Goal: Task Accomplishment & Management: Complete application form

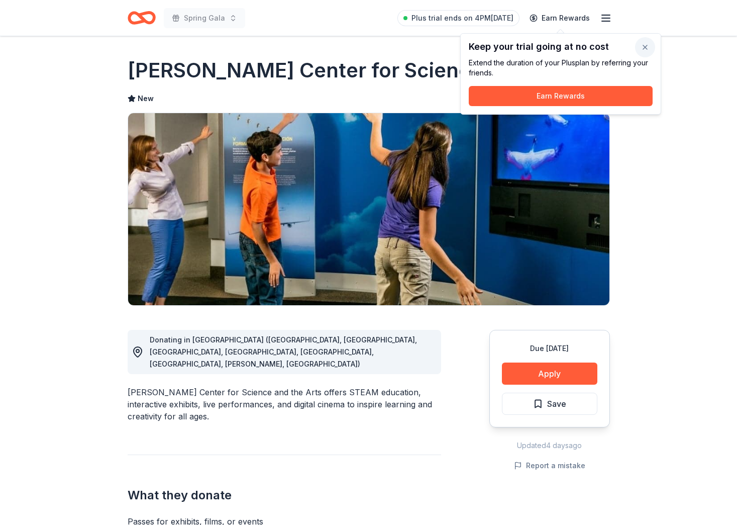
click at [648, 49] on button "button" at bounding box center [645, 47] width 20 height 20
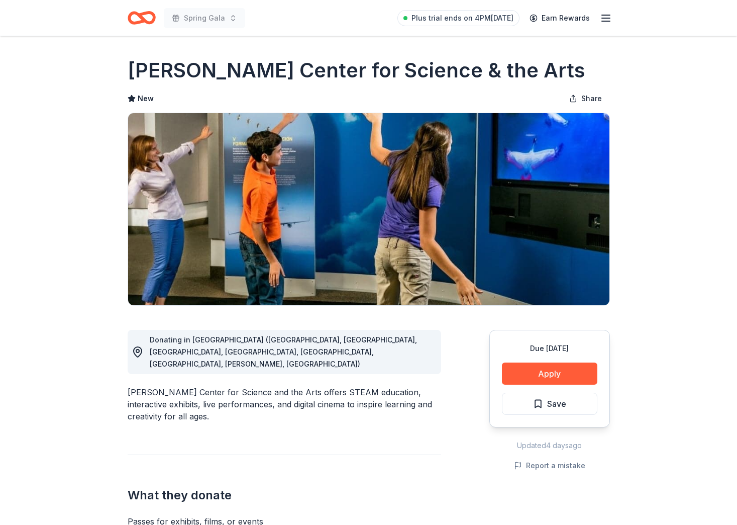
click at [136, 19] on icon "Home" at bounding box center [142, 18] width 28 height 24
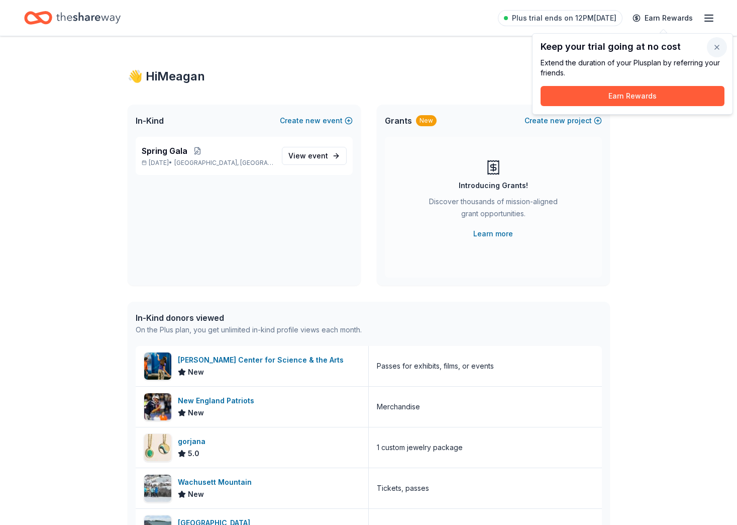
click at [716, 46] on button "button" at bounding box center [717, 47] width 20 height 20
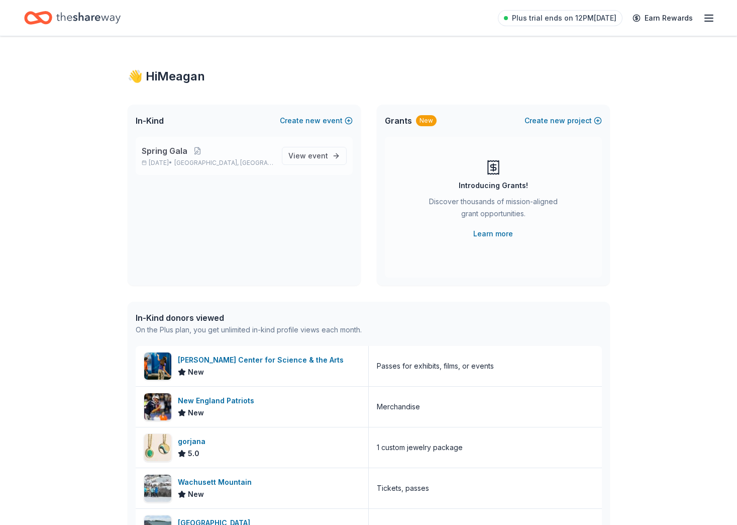
click at [165, 160] on p "Mar 05, 2026 • Boston, MA" at bounding box center [208, 163] width 132 height 8
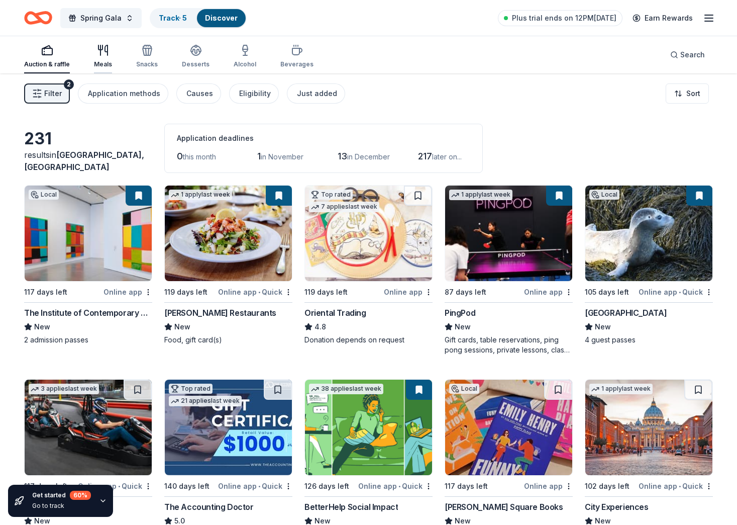
click at [108, 54] on icon "button" at bounding box center [103, 50] width 12 height 12
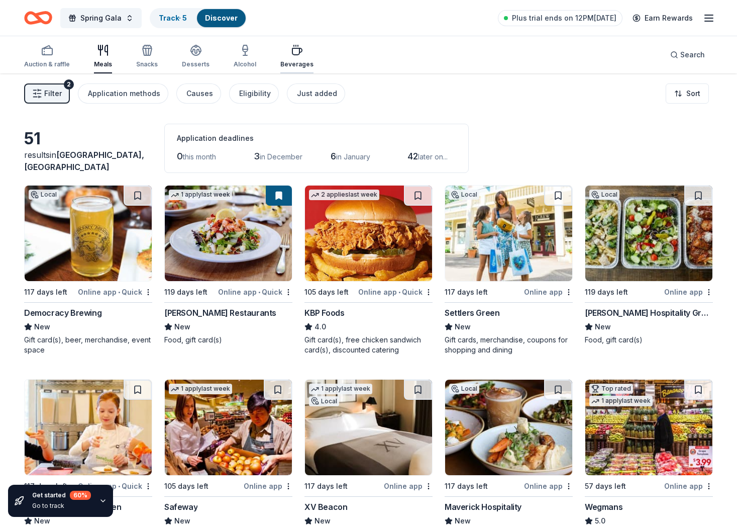
click at [288, 58] on div "Beverages" at bounding box center [296, 56] width 33 height 24
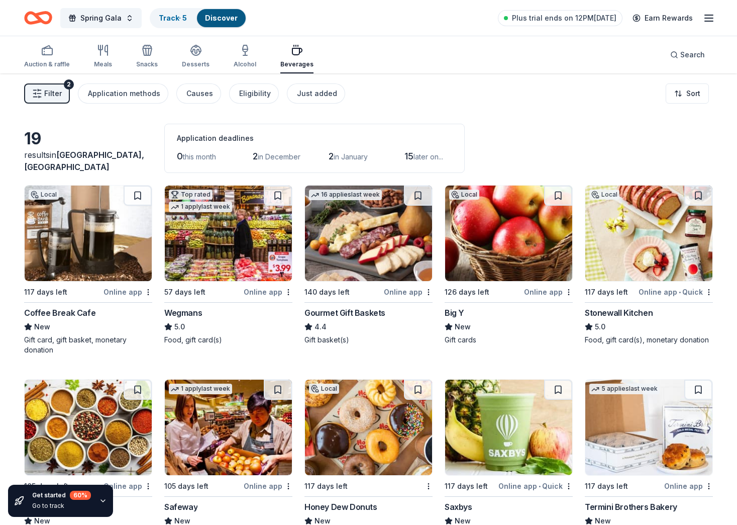
click at [345, 234] on img at bounding box center [368, 232] width 127 height 95
click at [50, 54] on rect "button" at bounding box center [47, 51] width 10 height 7
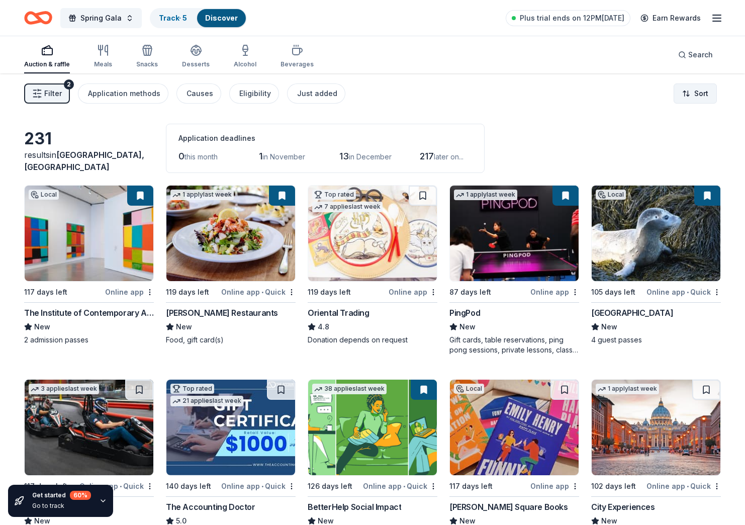
click at [681, 89] on html "Spring Gala Track · 5 Discover Plus trial ends on 12PM, 10/13 Earn Rewards Auct…" at bounding box center [372, 262] width 745 height 525
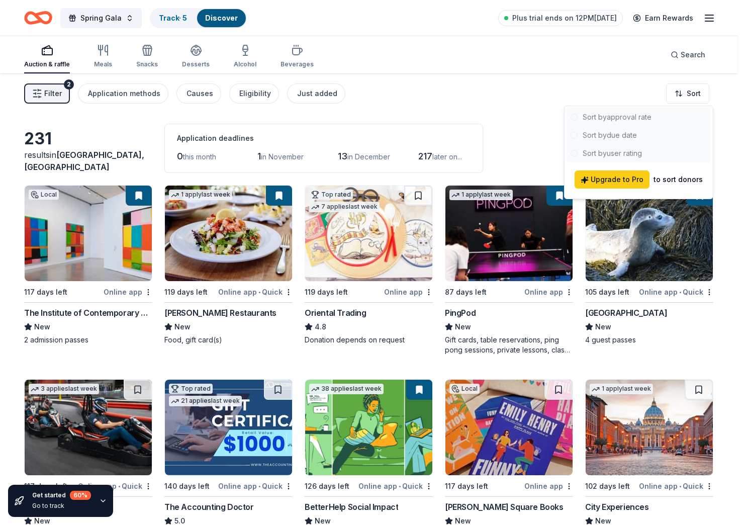
click at [679, 90] on html "Spring Gala Track · 5 Discover Plus trial ends on 12PM, 10/13 Earn Rewards Auct…" at bounding box center [372, 262] width 745 height 525
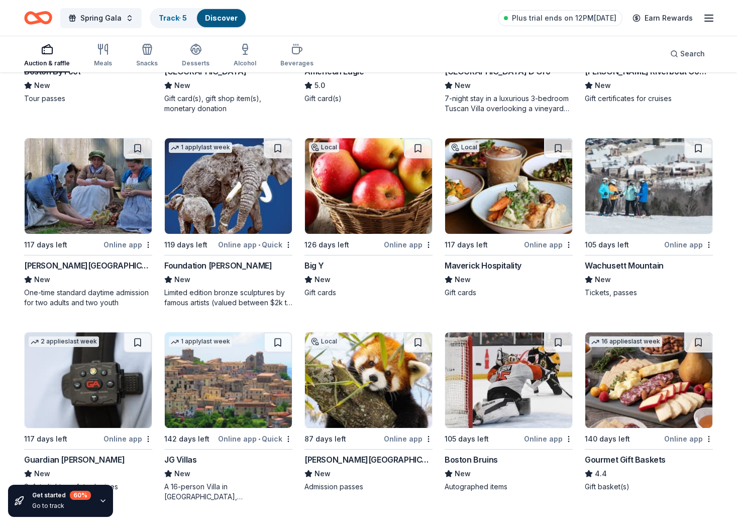
scroll to position [2045, 0]
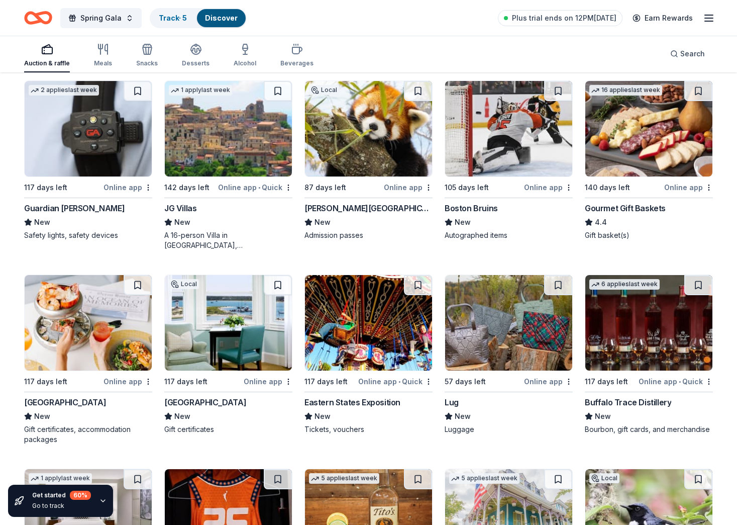
click at [235, 328] on img at bounding box center [228, 322] width 127 height 95
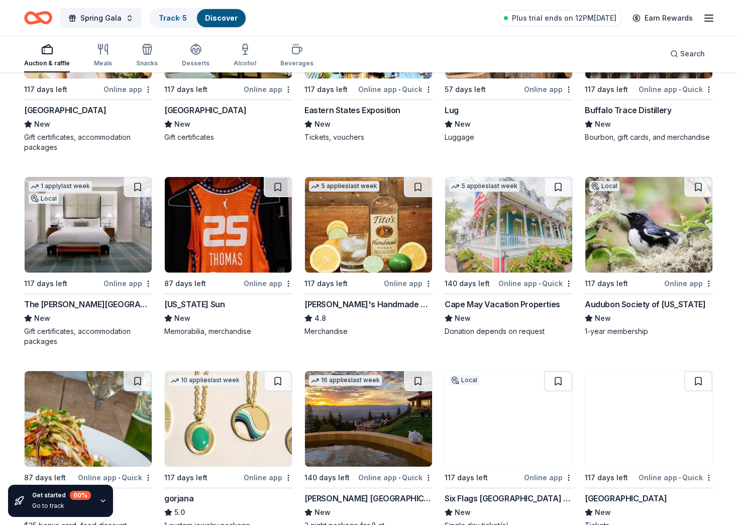
scroll to position [2346, 0]
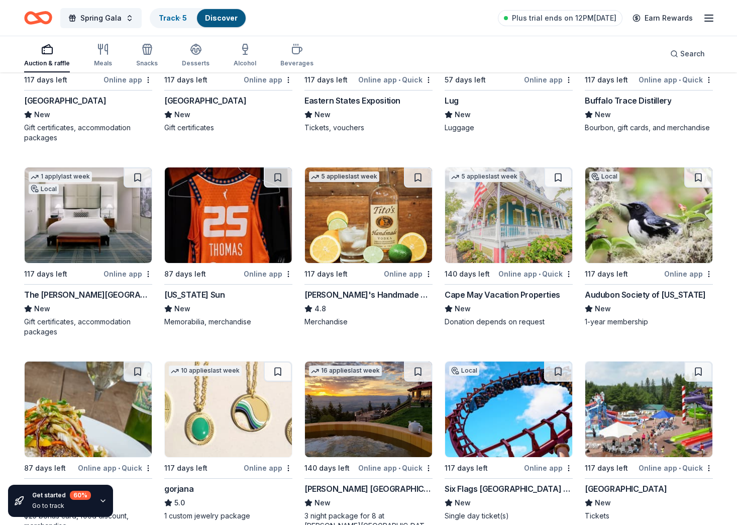
click at [361, 224] on img at bounding box center [368, 214] width 127 height 95
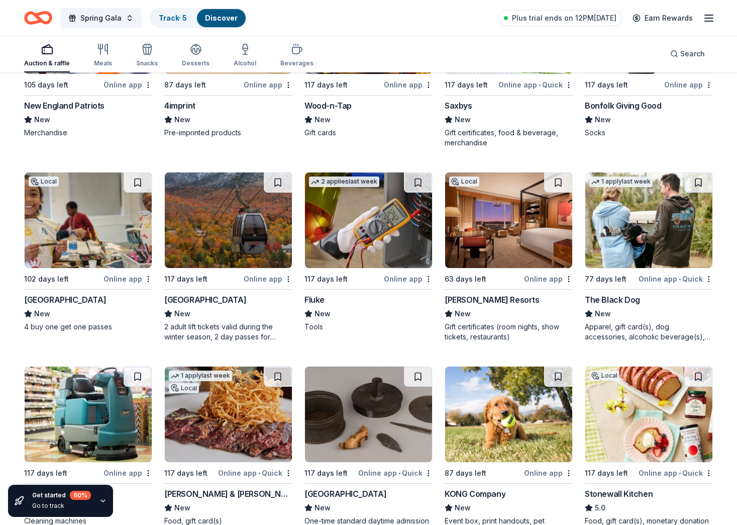
scroll to position [3510, 0]
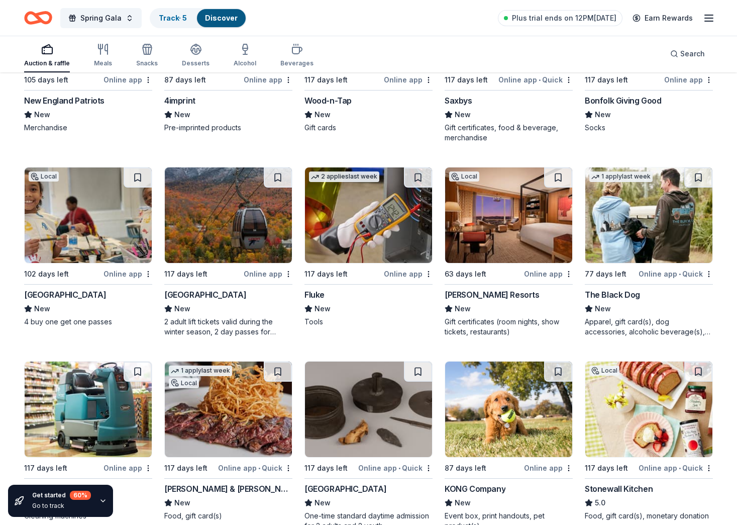
click at [232, 237] on img at bounding box center [228, 214] width 127 height 95
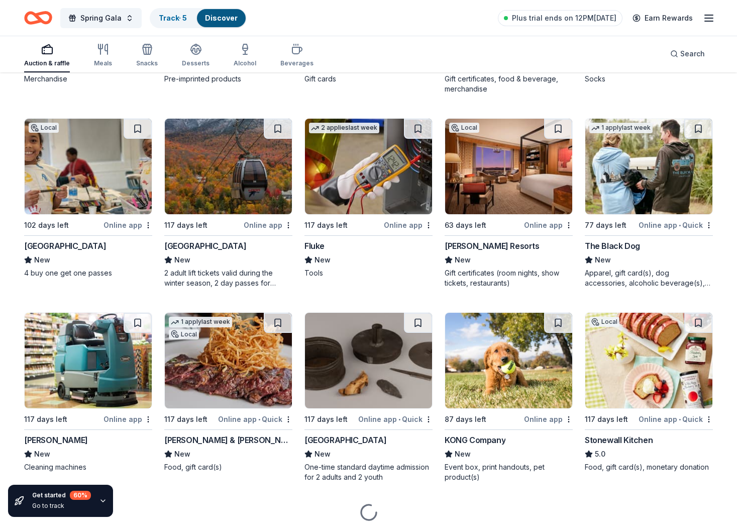
scroll to position [3597, 0]
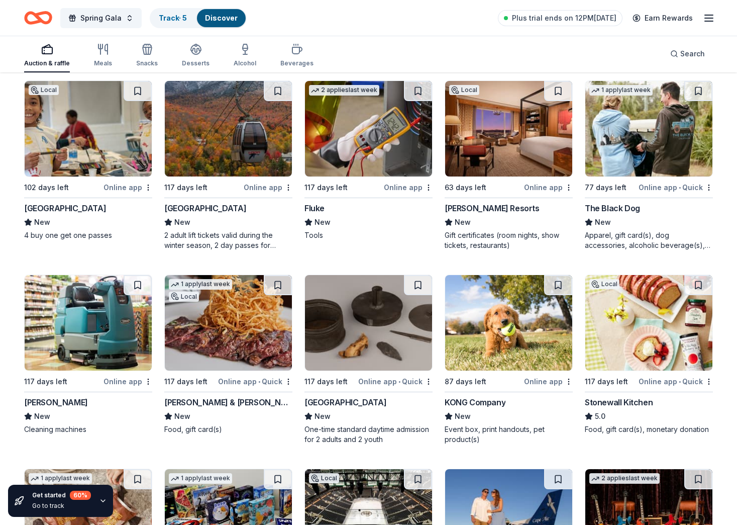
click at [524, 136] on img at bounding box center [508, 128] width 127 height 95
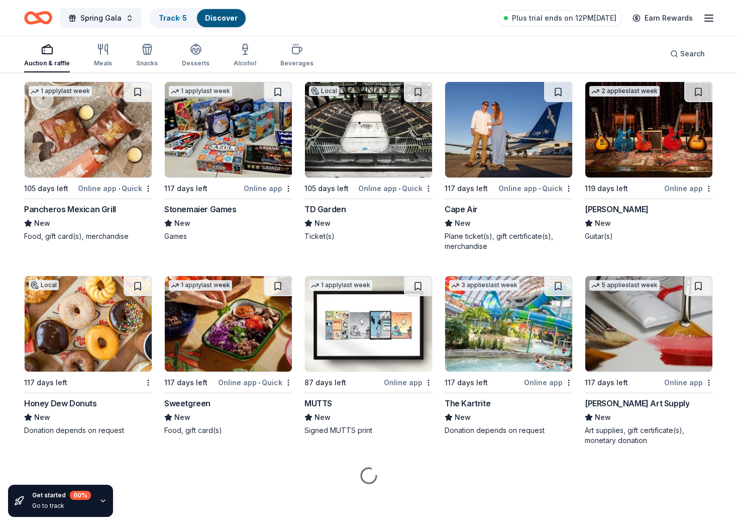
scroll to position [3985, 0]
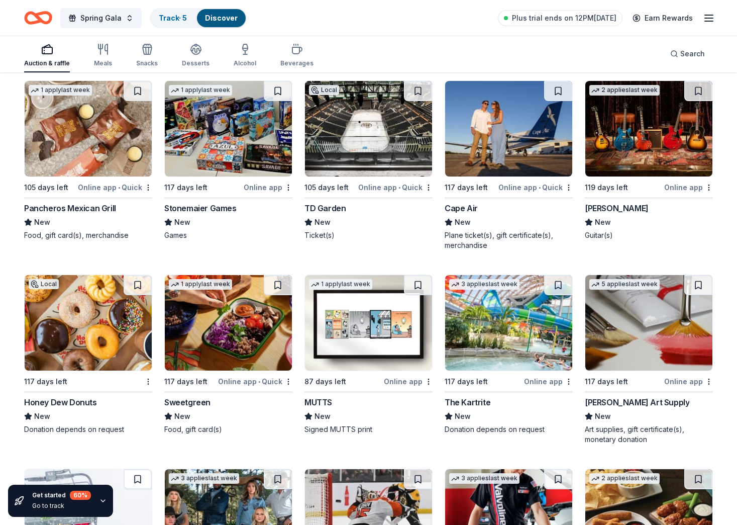
click at [383, 151] on img at bounding box center [368, 128] width 127 height 95
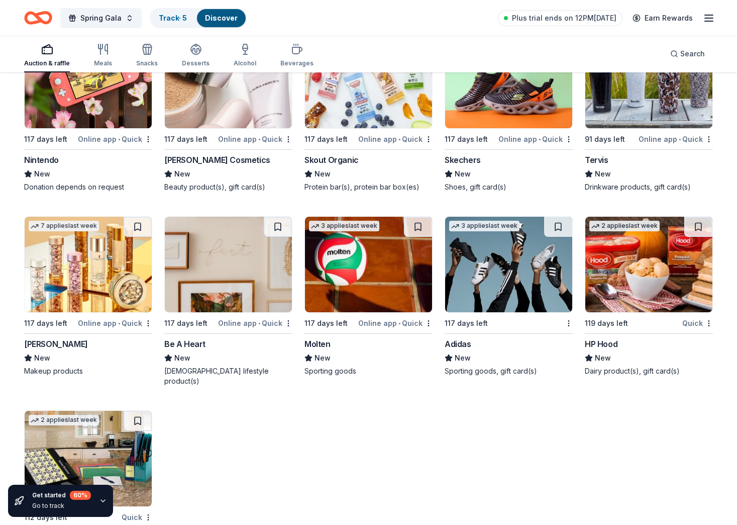
scroll to position [8704, 0]
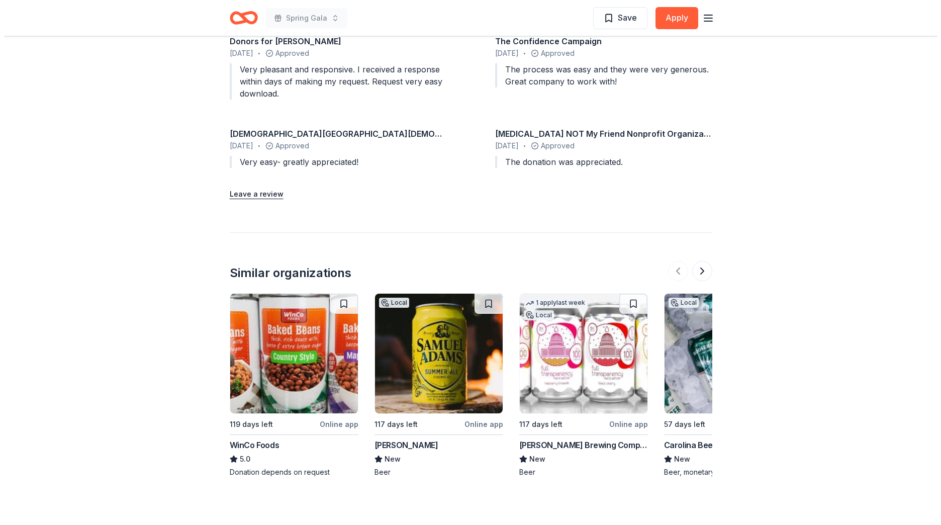
scroll to position [1055, 0]
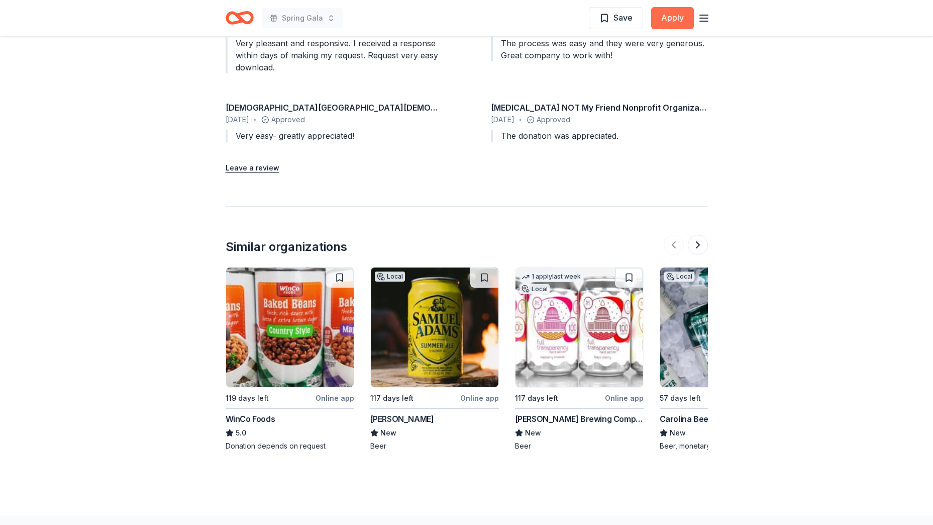
click at [682, 21] on button "Apply" at bounding box center [672, 18] width 43 height 22
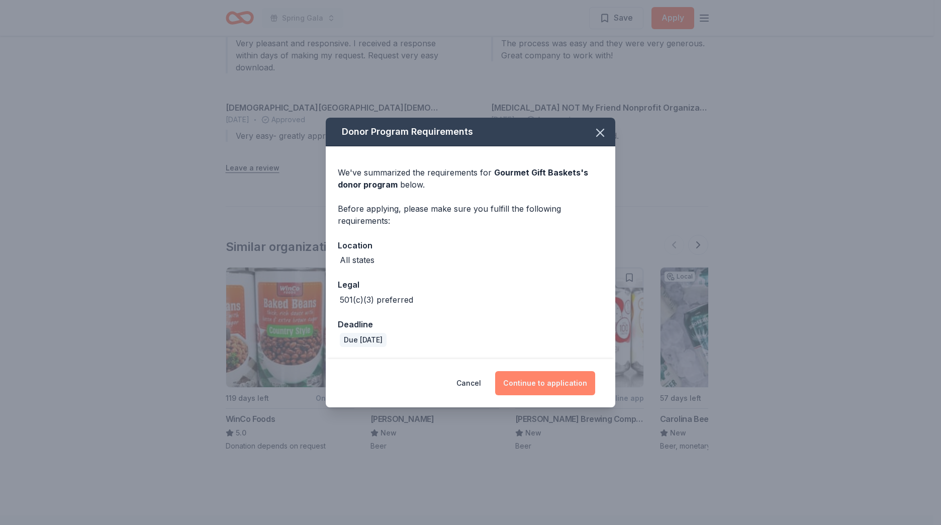
click at [552, 386] on button "Continue to application" at bounding box center [545, 383] width 100 height 24
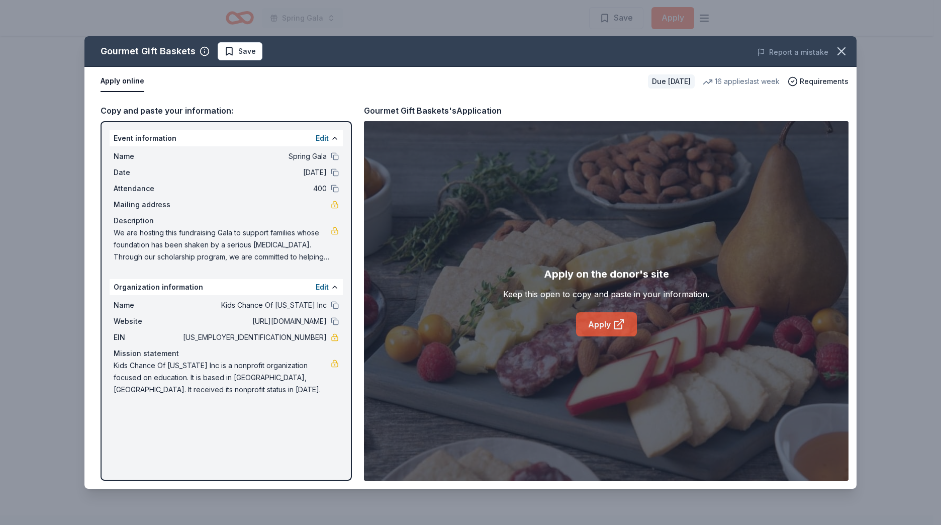
click at [604, 322] on link "Apply" at bounding box center [606, 324] width 61 height 24
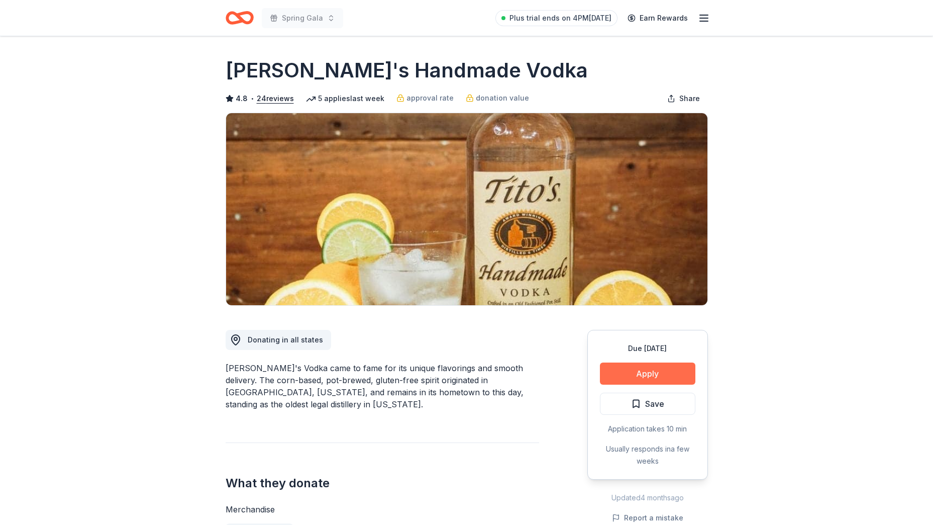
click at [681, 370] on button "Apply" at bounding box center [647, 373] width 95 height 22
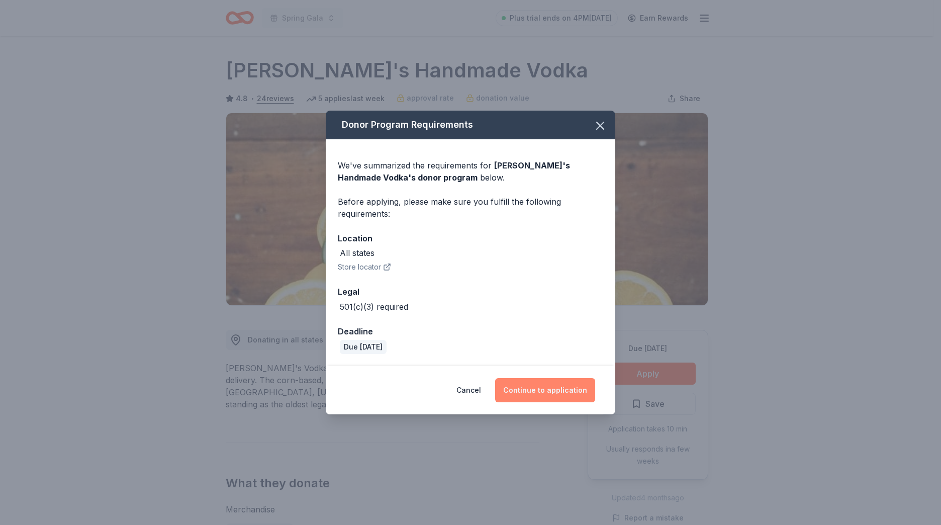
click at [568, 391] on button "Continue to application" at bounding box center [545, 390] width 100 height 24
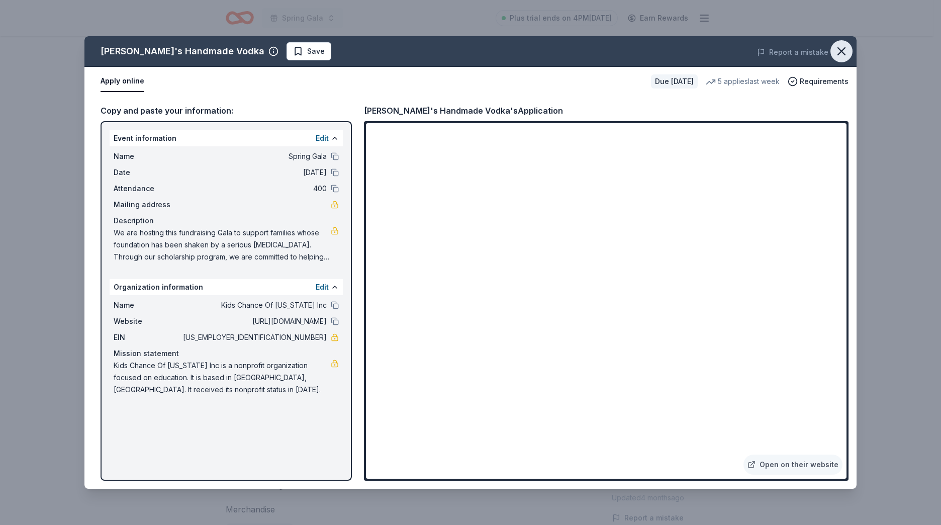
click at [841, 49] on icon "button" at bounding box center [841, 51] width 14 height 14
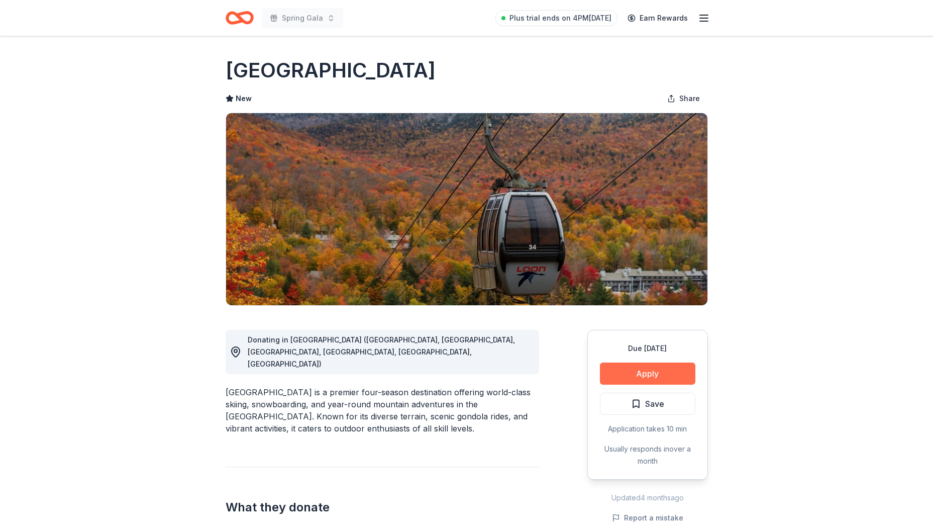
click at [674, 382] on button "Apply" at bounding box center [647, 373] width 95 height 22
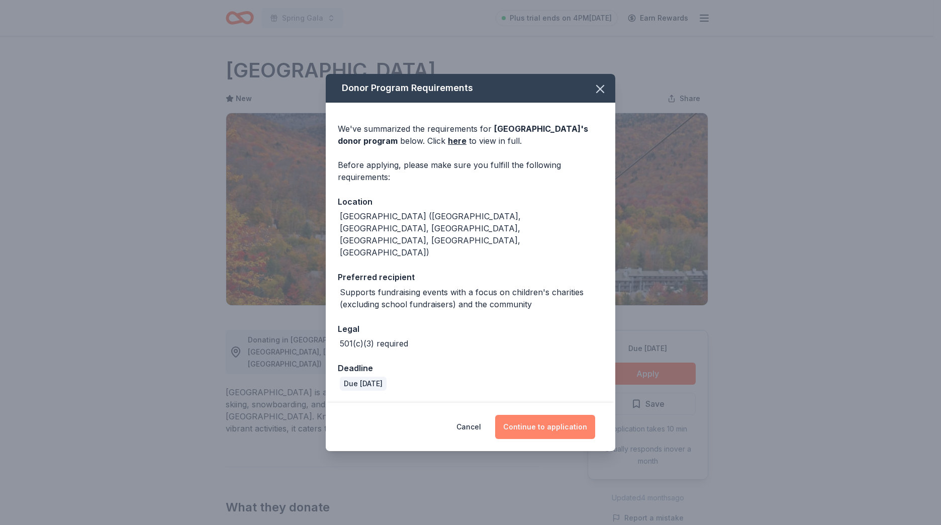
click at [592, 415] on button "Continue to application" at bounding box center [545, 427] width 100 height 24
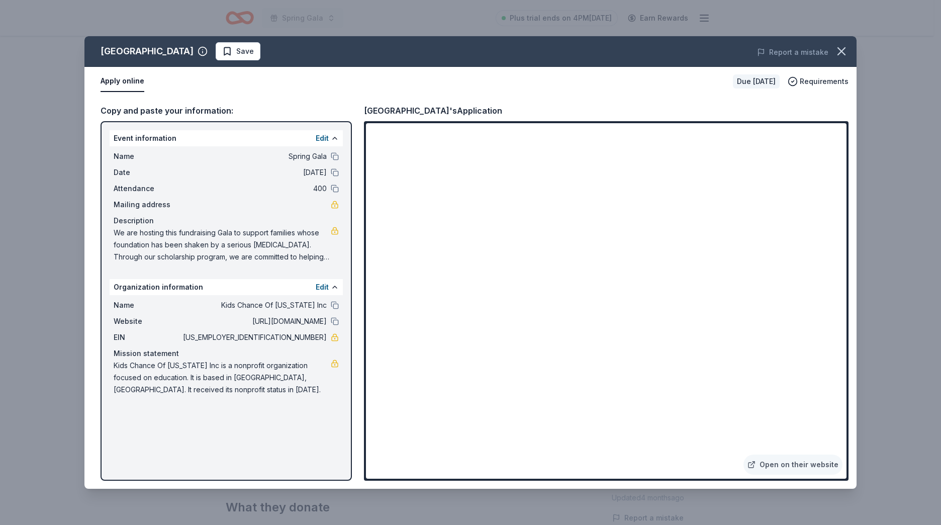
click at [309, 252] on span "We are hosting this fundraising Gala to support families whose foundation has b…" at bounding box center [222, 245] width 217 height 36
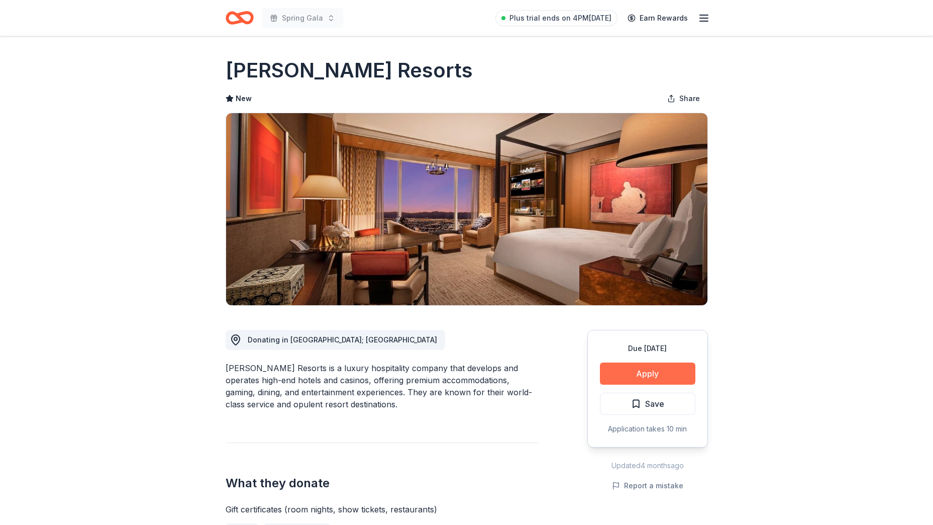
click at [643, 374] on button "Apply" at bounding box center [647, 373] width 95 height 22
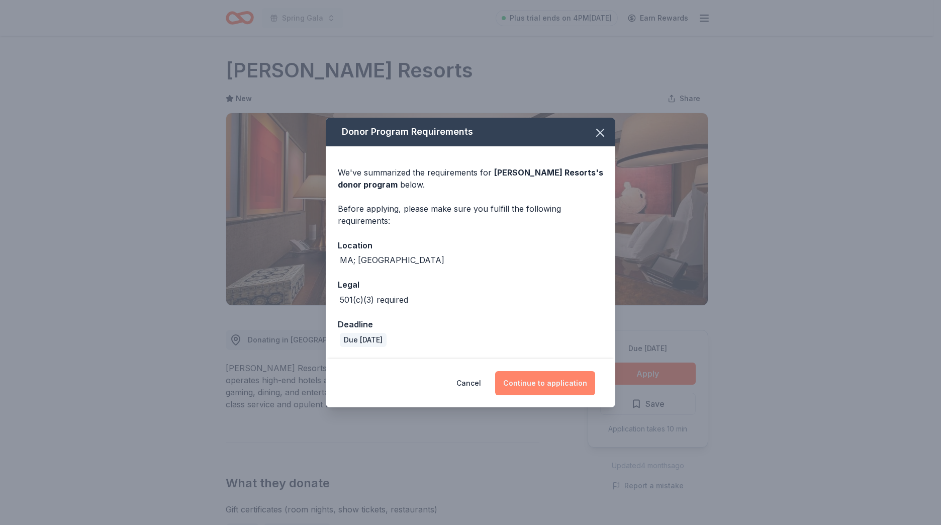
click at [558, 382] on button "Continue to application" at bounding box center [545, 383] width 100 height 24
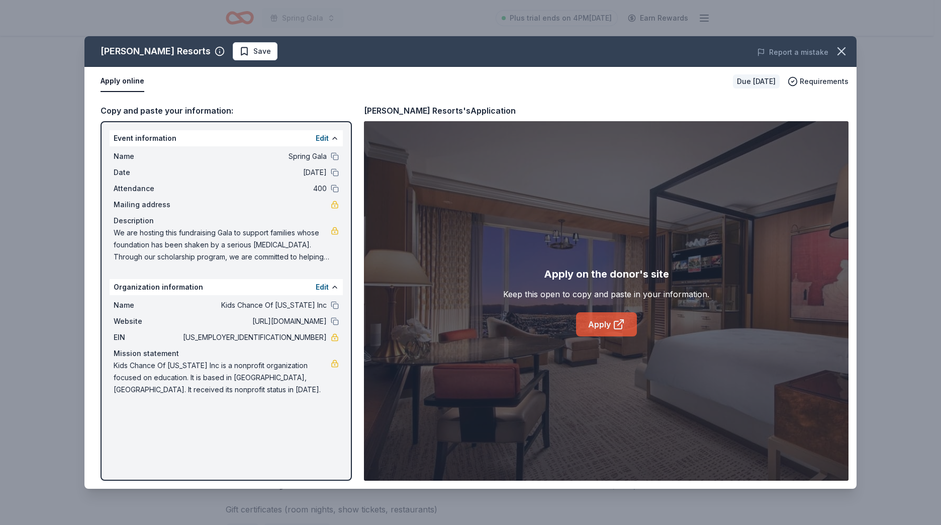
click at [602, 330] on link "Apply" at bounding box center [606, 324] width 61 height 24
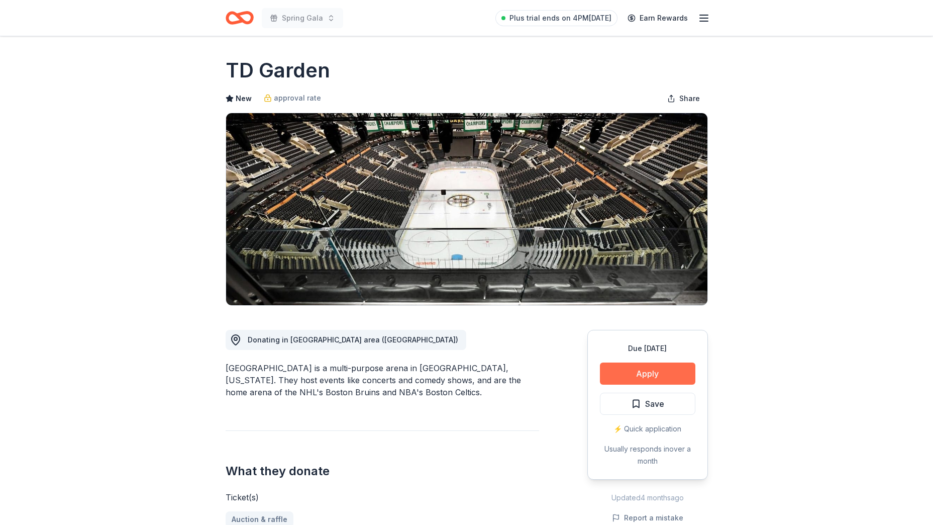
click at [671, 370] on button "Apply" at bounding box center [647, 373] width 95 height 22
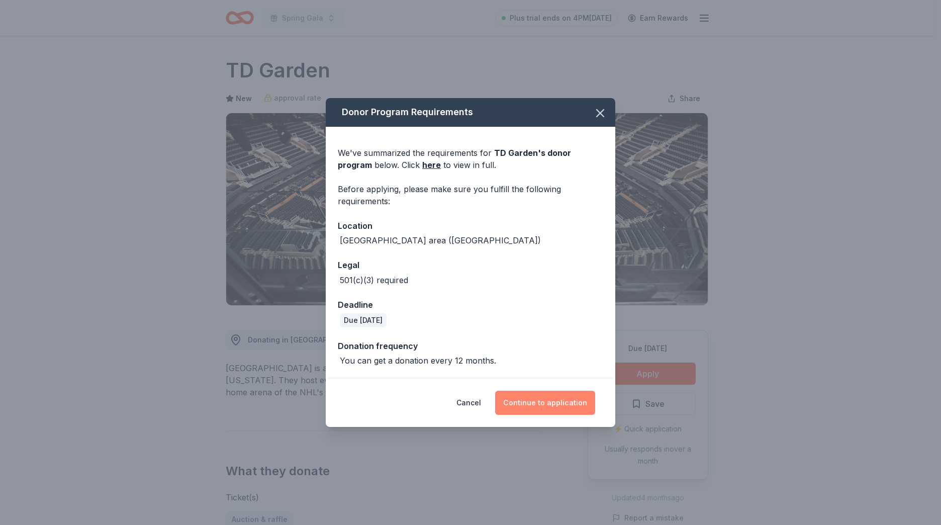
click at [555, 394] on button "Continue to application" at bounding box center [545, 403] width 100 height 24
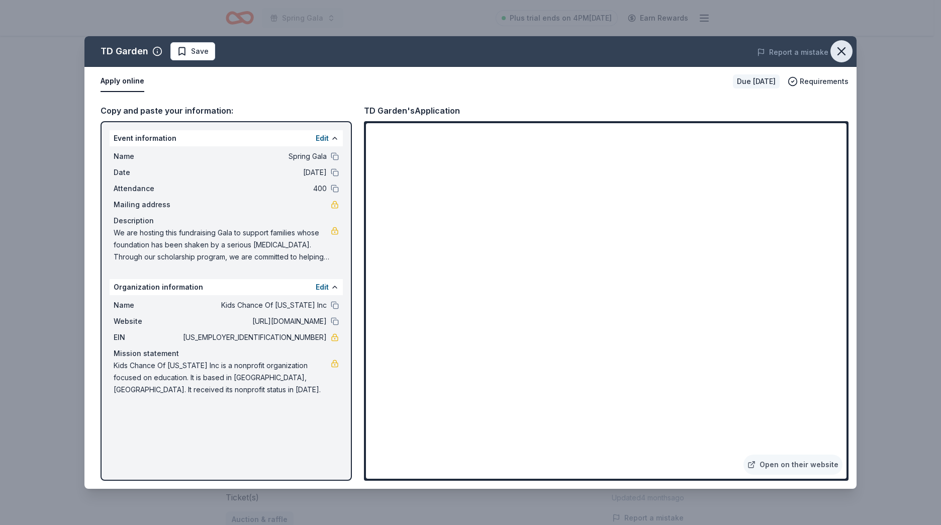
click at [848, 52] on button "button" at bounding box center [841, 51] width 22 height 22
